Goal: Information Seeking & Learning: Check status

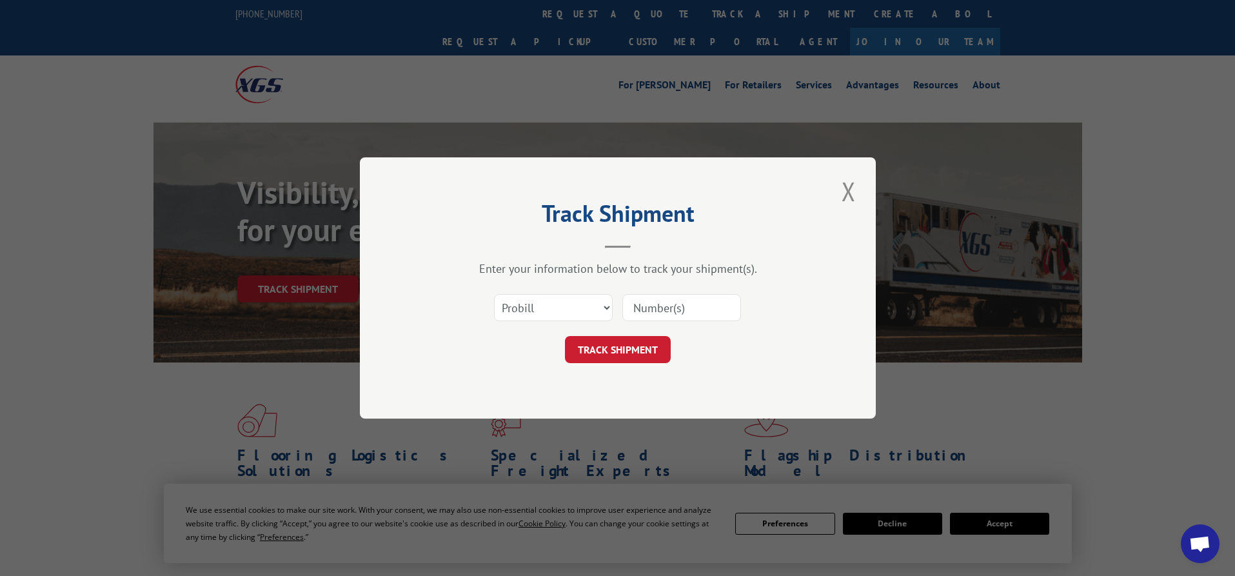
click at [687, 314] on input at bounding box center [681, 307] width 119 height 27
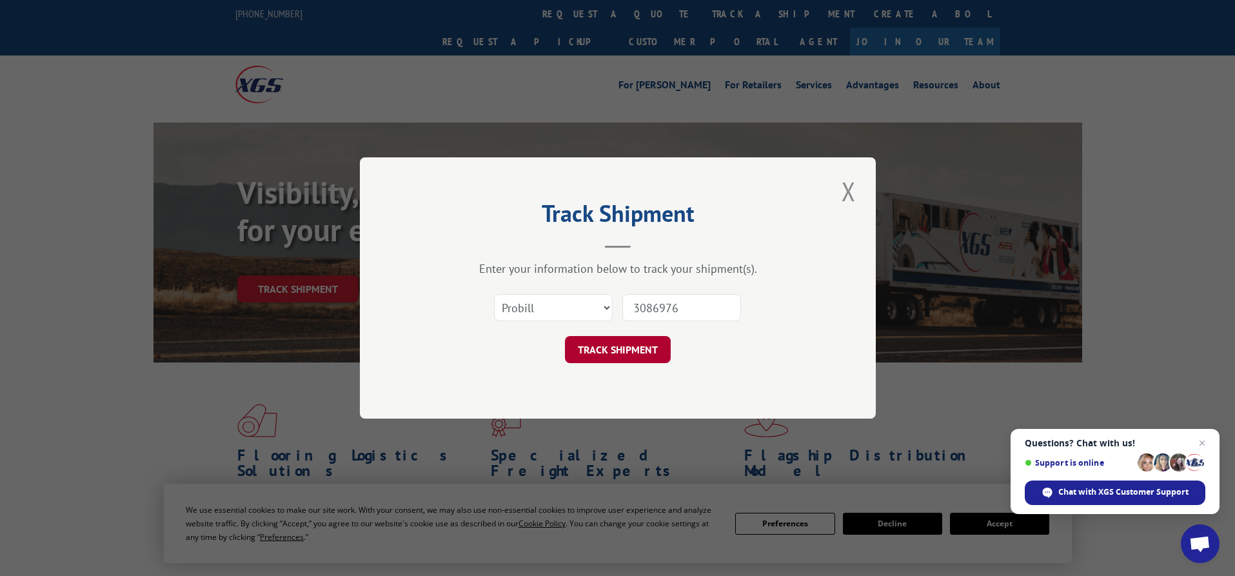
type input "3086976"
click at [629, 353] on button "TRACK SHIPMENT" at bounding box center [618, 349] width 106 height 27
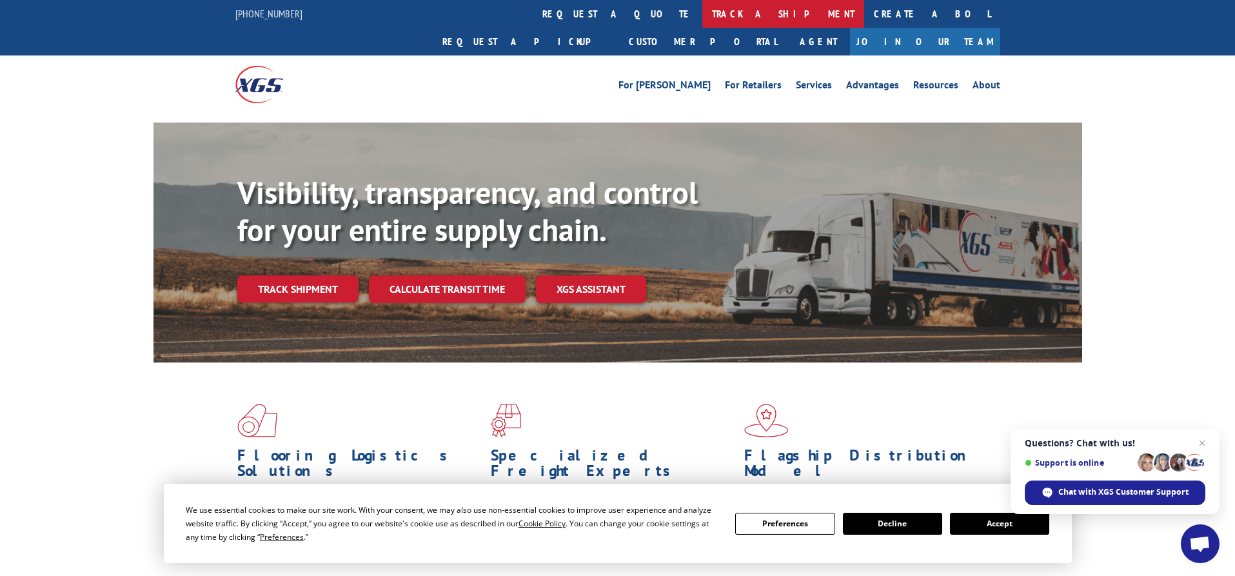
click at [702, 19] on link "track a shipment" at bounding box center [783, 14] width 162 height 28
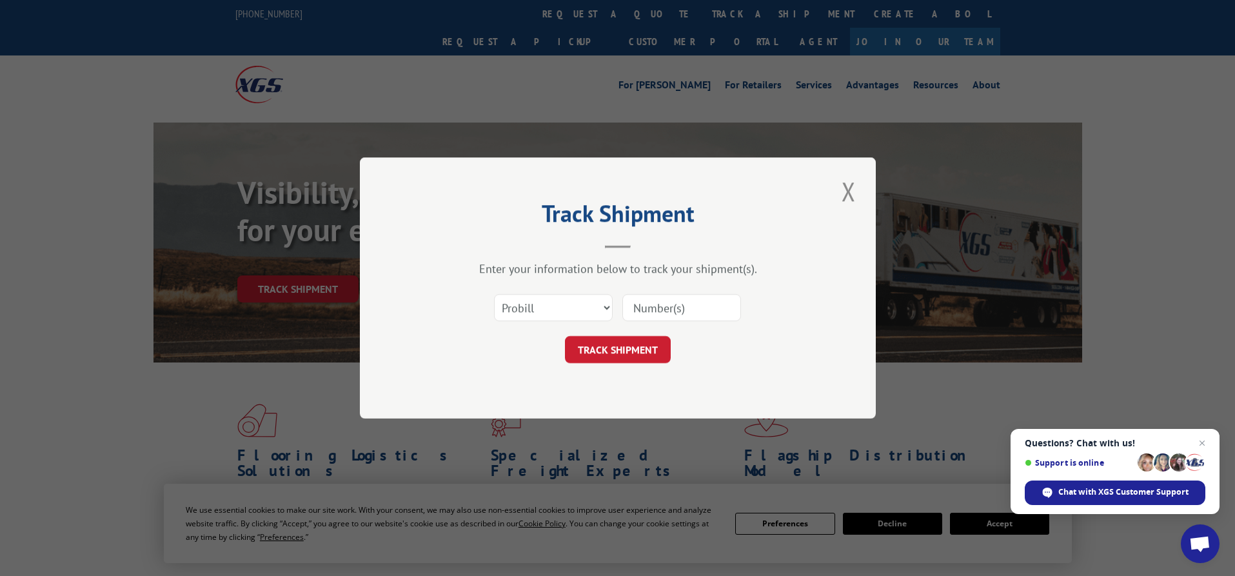
drag, startPoint x: 644, startPoint y: 306, endPoint x: 653, endPoint y: 306, distance: 9.7
click at [644, 306] on input at bounding box center [681, 307] width 119 height 27
type input "921063286"
click at [627, 348] on button "TRACK SHIPMENT" at bounding box center [618, 349] width 106 height 27
